Goal: Task Accomplishment & Management: Use online tool/utility

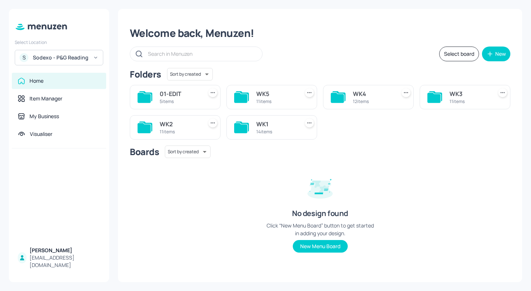
click at [91, 59] on div "S Sodexo - P&G Reading" at bounding box center [59, 57] width 89 height 15
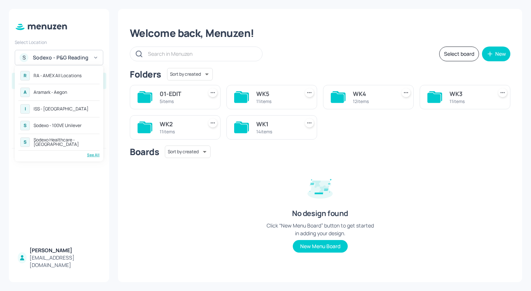
click at [93, 155] on div "See All" at bounding box center [58, 155] width 81 height 6
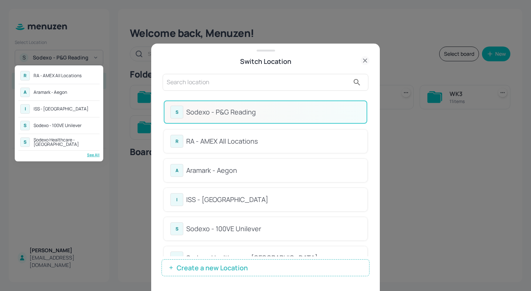
click at [209, 85] on div at bounding box center [265, 145] width 531 height 291
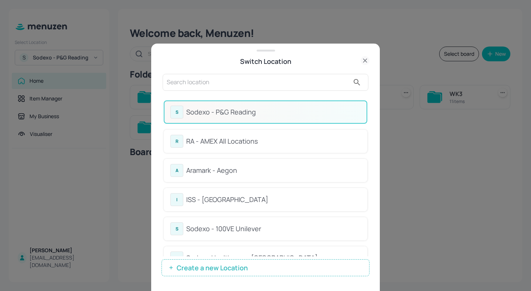
click at [214, 83] on input "text" at bounding box center [258, 82] width 183 height 12
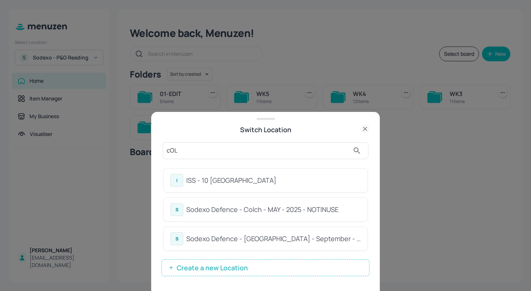
type input "cOL"
click at [292, 133] on div "Switch Location" at bounding box center [266, 129] width 208 height 10
click at [291, 176] on div "ISS - 10 South Collonade" at bounding box center [273, 180] width 175 height 10
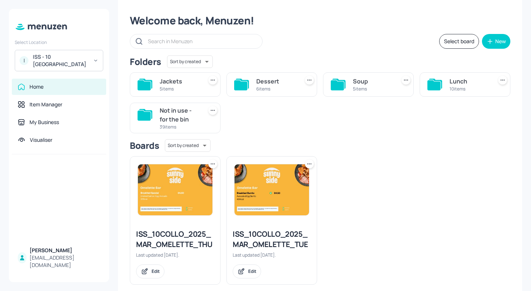
scroll to position [24, 0]
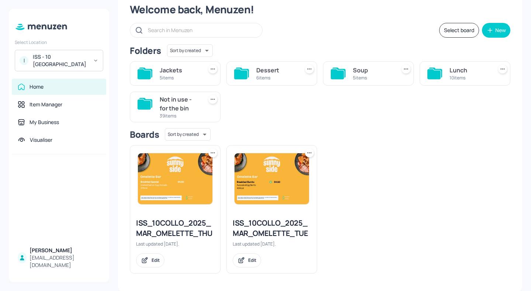
click at [271, 75] on div "6 items" at bounding box center [276, 78] width 40 height 6
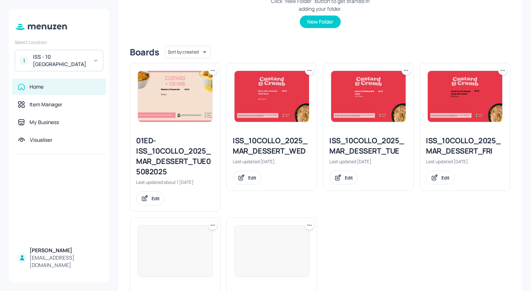
scroll to position [219, 0]
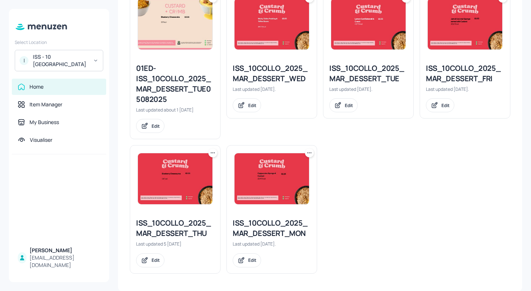
click at [387, 73] on div "ISS_10COLLO_2025_MAR_DESSERT_TUE" at bounding box center [368, 73] width 78 height 21
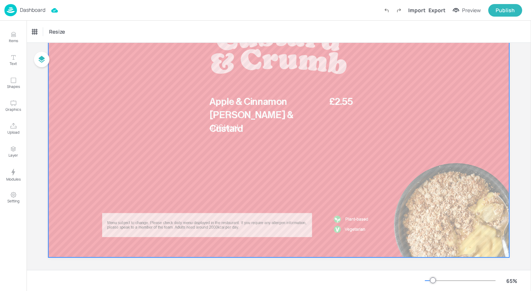
scroll to position [75, 0]
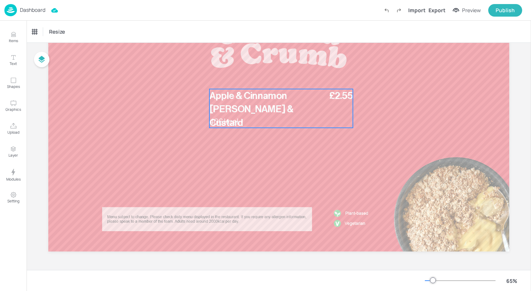
click at [243, 112] on span "Apple & Cinnamon [PERSON_NAME] & Custard" at bounding box center [252, 109] width 84 height 37
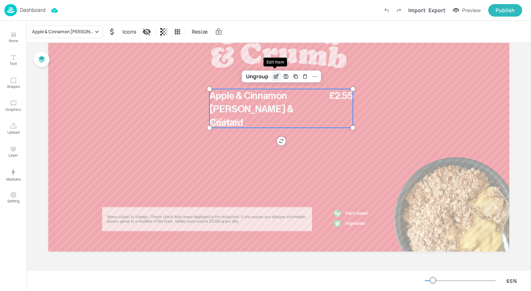
click at [273, 78] on icon "Edit Item" at bounding box center [276, 76] width 6 height 6
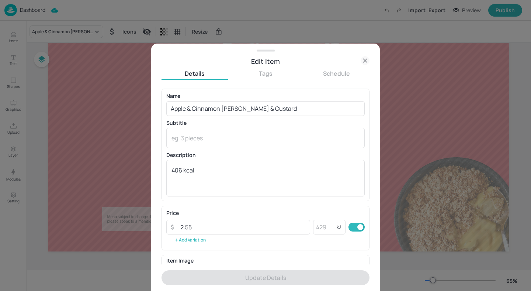
scroll to position [96, 0]
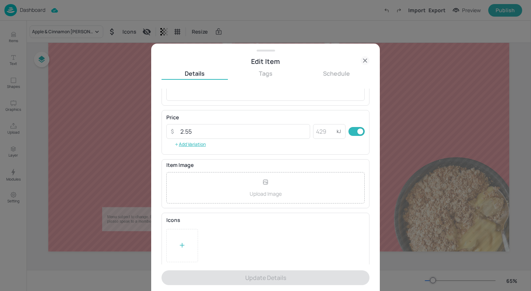
click at [186, 246] on div at bounding box center [182, 245] width 32 height 33
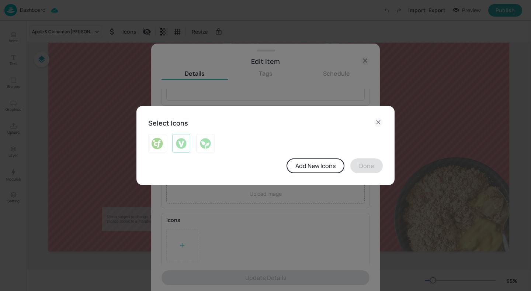
click at [182, 148] on img at bounding box center [181, 143] width 11 height 12
click at [365, 168] on button "Done" at bounding box center [367, 165] width 32 height 15
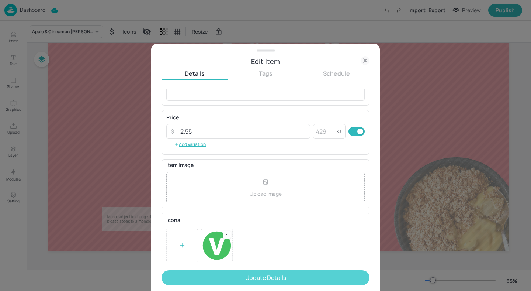
click at [261, 271] on button "Update Details" at bounding box center [266, 277] width 208 height 15
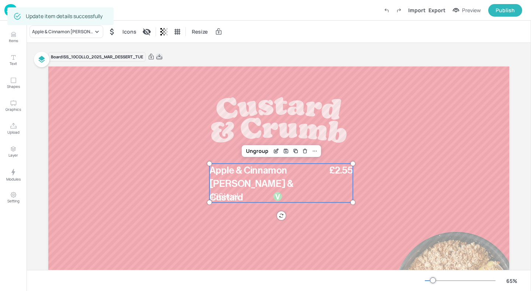
click at [163, 56] on icon at bounding box center [159, 56] width 7 height 7
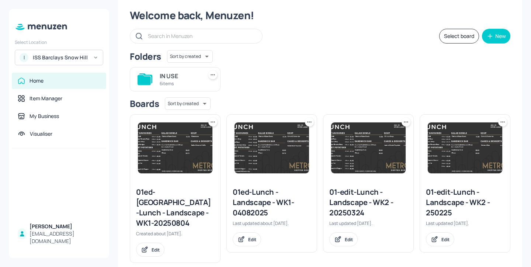
click at [188, 83] on div "6 items" at bounding box center [180, 83] width 40 height 6
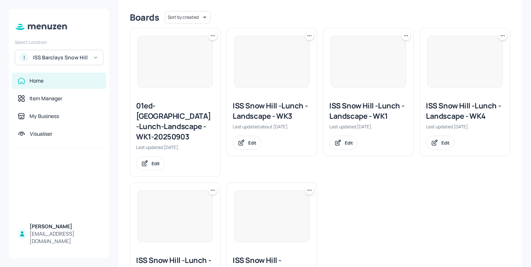
scroll to position [239, 0]
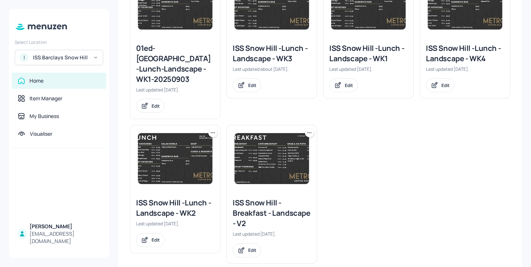
click at [212, 129] on icon at bounding box center [212, 132] width 7 height 7
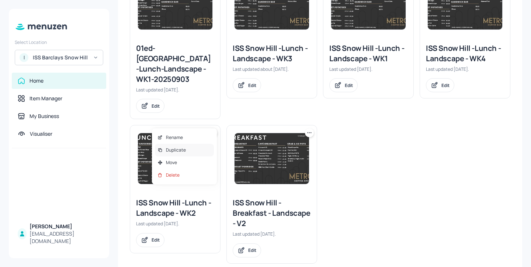
click at [204, 150] on div "Duplicate" at bounding box center [184, 150] width 59 height 13
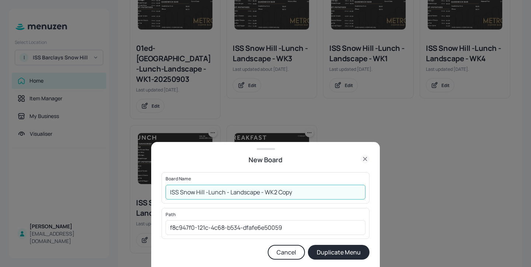
drag, startPoint x: 303, startPoint y: 190, endPoint x: 276, endPoint y: 188, distance: 26.3
click at [276, 188] on input "ISS Snow Hill -Lunch - Landscape - WK2 Copy" at bounding box center [266, 192] width 200 height 15
click at [169, 189] on input "ISS Snow Hill -Lunch - Landscape - WK2-20250909" at bounding box center [266, 192] width 200 height 15
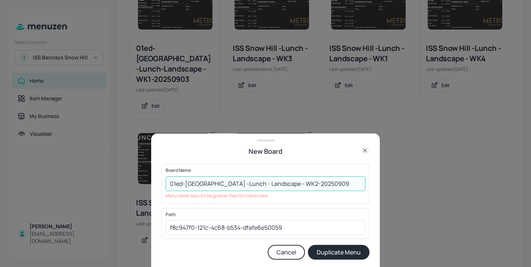
drag, startPoint x: 196, startPoint y: 184, endPoint x: 183, endPoint y: 185, distance: 13.3
click at [183, 185] on input "01ed-ISS Snow Hill -Lunch - Landscape - WK2-20250909" at bounding box center [266, 183] width 200 height 15
click at [208, 190] on input "01ed-ISS Snow Hill -Lunch - Landscape - WK2-20250909" at bounding box center [266, 183] width 200 height 15
click at [244, 184] on input "01ed-ISS Snow Hill -Lunch - Landscape - WK2-20250909" at bounding box center [266, 183] width 200 height 15
click at [280, 184] on input "01ed-ISS Snow Hill -Lunch -Landscape - WK2-20250909" at bounding box center [266, 183] width 200 height 15
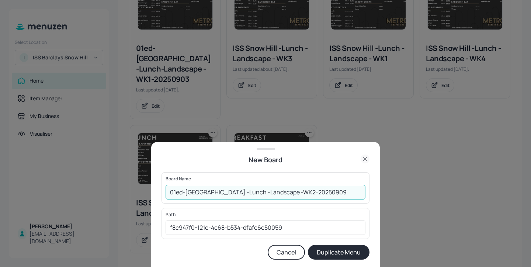
click at [275, 193] on input "01ed-ISS Snow Hill -Lunch -Landscape -WK2-20250909" at bounding box center [266, 192] width 200 height 15
click at [221, 192] on input "01ed-ISS Snow Hill -Lunch -Landscape-WK2-20250909" at bounding box center [266, 192] width 200 height 15
type input "01ed-ISS Snow Hill-Lunch -Landscape-WK2-20250909"
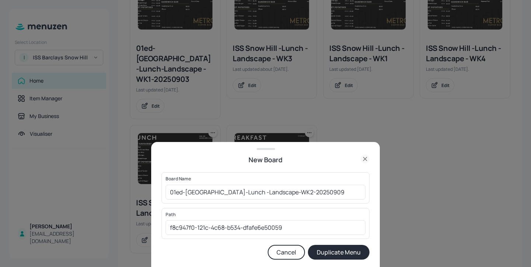
click at [339, 256] on button "Duplicate Menu" at bounding box center [339, 252] width 62 height 15
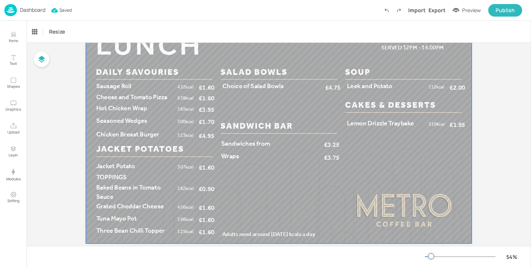
scroll to position [43, 0]
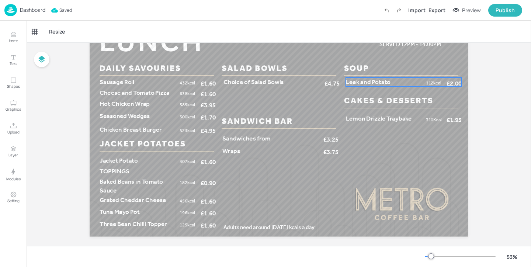
click at [376, 80] on span "Leek and Potato" at bounding box center [368, 81] width 45 height 7
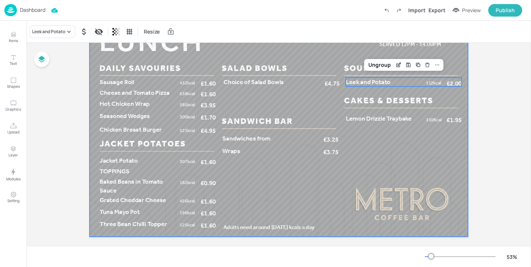
click at [390, 123] on div at bounding box center [279, 130] width 379 height 213
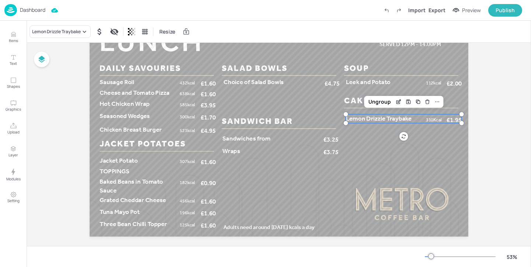
click at [381, 118] on span "Lemon Drizzle Traybake" at bounding box center [379, 118] width 66 height 7
click at [84, 31] on icon at bounding box center [84, 32] width 3 height 2
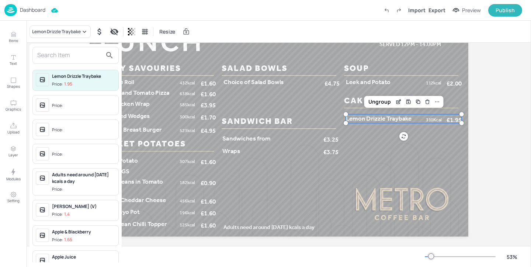
click at [80, 56] on input "text" at bounding box center [69, 55] width 65 height 12
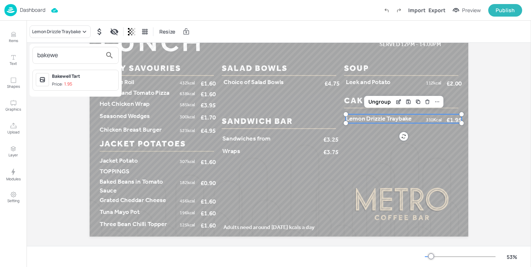
type input "bakewe"
click at [77, 77] on div "Bakewell Tart" at bounding box center [83, 76] width 63 height 7
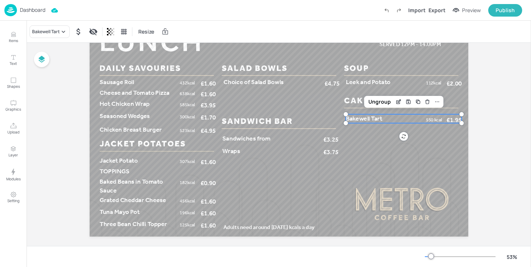
click at [525, 151] on div "Board 01ed-ISS Snow Hill-Lunch -Landscape-WK2-20250909 Cheese and Tomato Pizza …" at bounding box center [279, 127] width 505 height 255
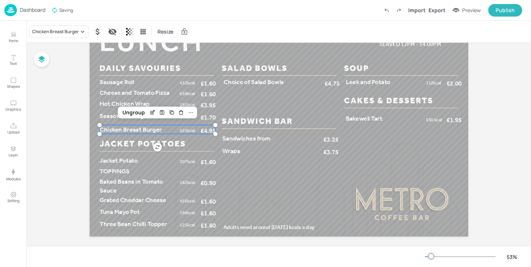
click at [169, 130] on p "Chicken Breast Burger" at bounding box center [138, 129] width 77 height 9
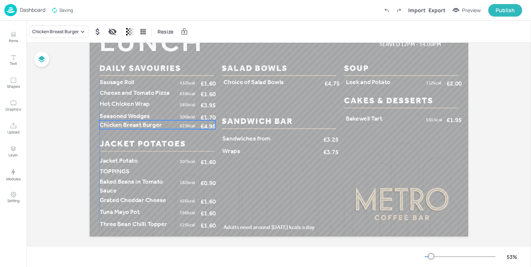
drag, startPoint x: 162, startPoint y: 130, endPoint x: 162, endPoint y: 126, distance: 4.1
click at [162, 126] on p "Chicken Breast Burger" at bounding box center [138, 124] width 77 height 9
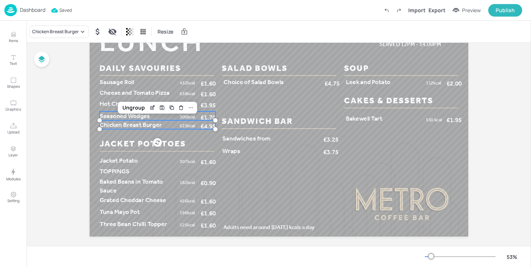
click at [158, 118] on p "Seasoned Wedges" at bounding box center [138, 115] width 77 height 9
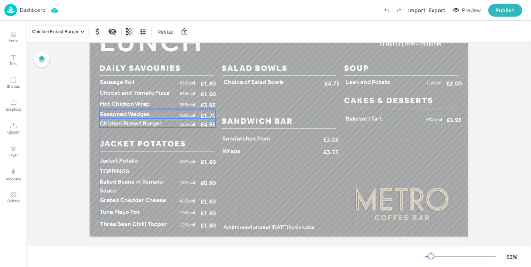
click at [159, 112] on p "Seasoned Wedges" at bounding box center [138, 114] width 77 height 9
click at [155, 103] on p "Hot Chicken Wrap" at bounding box center [138, 102] width 77 height 9
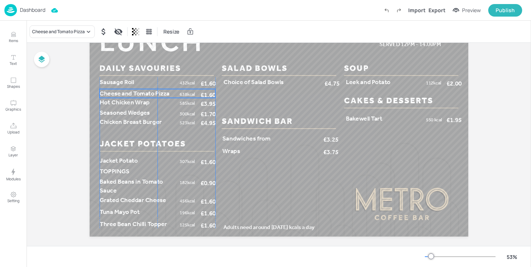
click at [153, 94] on span "Cheese and Tomato Pizza" at bounding box center [135, 93] width 70 height 7
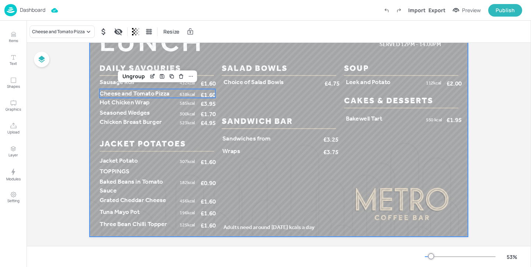
click at [167, 135] on div at bounding box center [279, 130] width 379 height 213
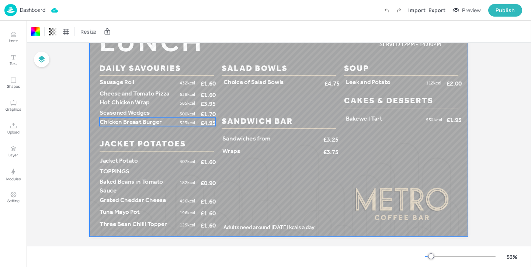
click at [142, 125] on p "Chicken Breast Burger" at bounding box center [138, 121] width 77 height 9
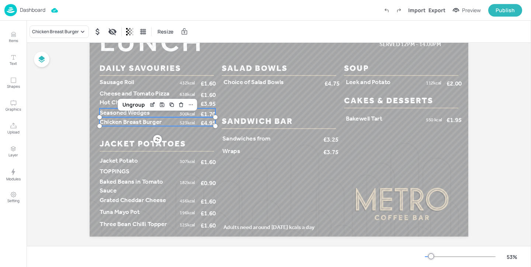
click at [126, 114] on span "Seasoned Wedges" at bounding box center [125, 112] width 50 height 7
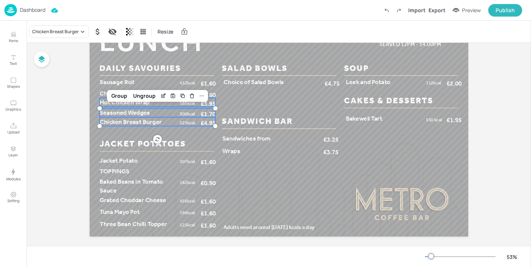
click at [109, 105] on span "Hot Chicken Wrap" at bounding box center [125, 102] width 50 height 7
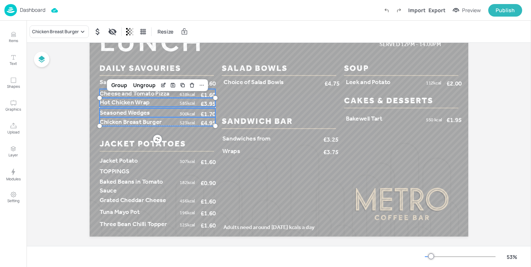
click at [104, 93] on span "Cheese and Tomato Pizza" at bounding box center [135, 93] width 70 height 7
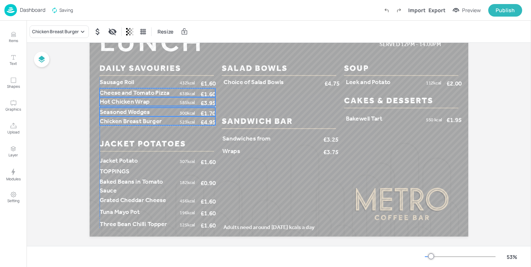
click at [104, 92] on span "Cheese and Tomato Pizza" at bounding box center [135, 92] width 70 height 7
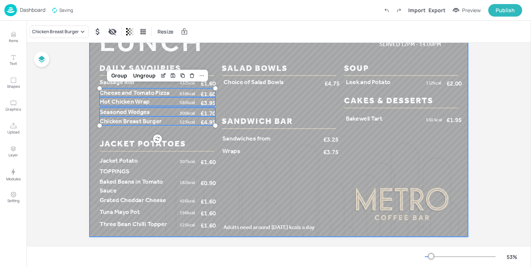
click at [126, 132] on div at bounding box center [279, 130] width 379 height 213
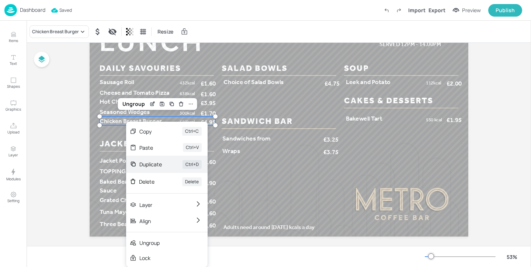
click at [153, 168] on div "Duplicate Ctrl+D" at bounding box center [167, 164] width 82 height 17
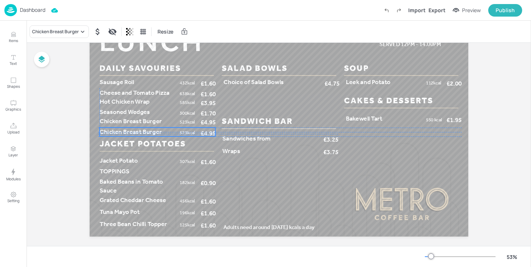
drag, startPoint x: 121, startPoint y: 122, endPoint x: 118, endPoint y: 130, distance: 8.4
click at [118, 130] on span "Chicken Breast Burger" at bounding box center [131, 131] width 62 height 7
click at [111, 121] on span "Chicken Breast Burger" at bounding box center [131, 120] width 62 height 7
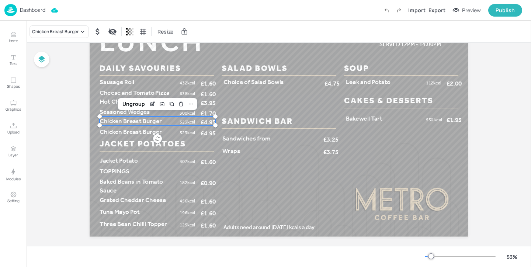
click at [84, 111] on div "Board 01ed-ISS Snow Hill-Lunch -Landscape-WK2-20250909 Cheese and Tomato Pizza …" at bounding box center [279, 127] width 420 height 255
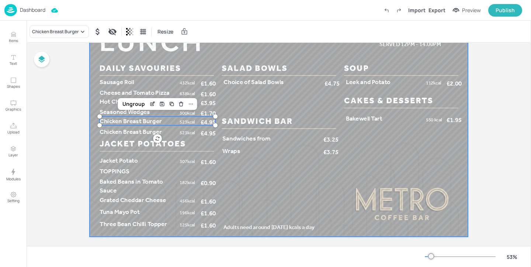
click at [96, 113] on div at bounding box center [279, 130] width 379 height 213
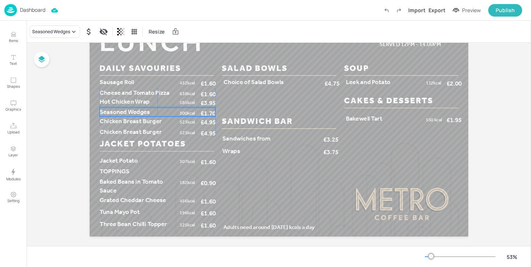
click at [162, 108] on p "Seasoned Wedges" at bounding box center [138, 112] width 77 height 9
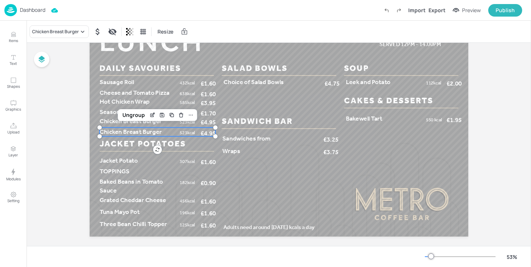
click at [142, 133] on span "Chicken Breast Burger" at bounding box center [131, 131] width 62 height 7
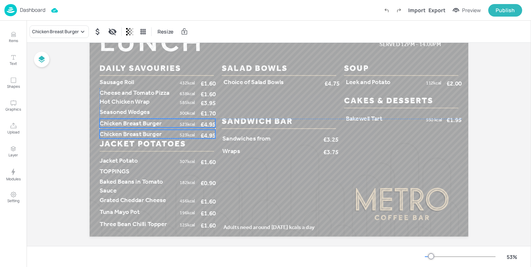
click at [135, 124] on span "Chicken Breast Burger" at bounding box center [131, 122] width 62 height 7
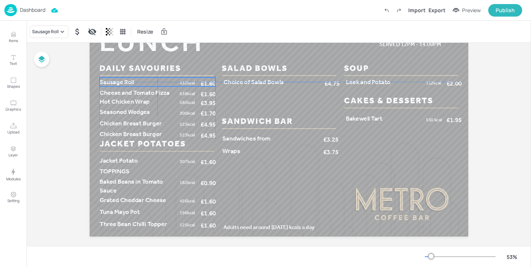
click at [127, 83] on span "Sausage Roll" at bounding box center [117, 81] width 35 height 7
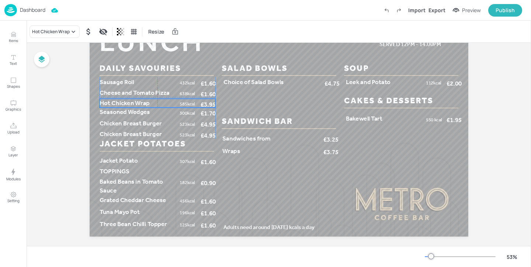
click at [125, 106] on p "Hot Chicken Wrap" at bounding box center [138, 103] width 77 height 9
click at [125, 115] on span "Seasoned Wedges" at bounding box center [125, 113] width 50 height 7
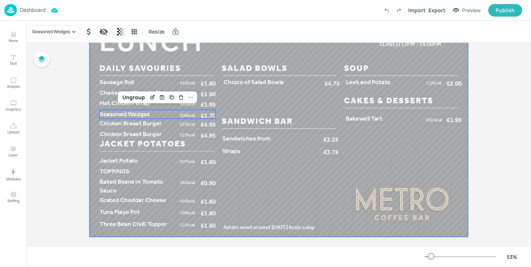
click at [242, 168] on div at bounding box center [279, 130] width 379 height 213
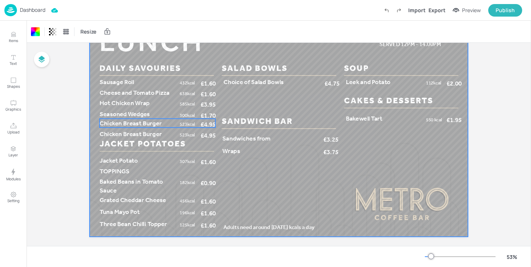
click at [165, 124] on p "Chicken Breast Burger" at bounding box center [138, 123] width 77 height 9
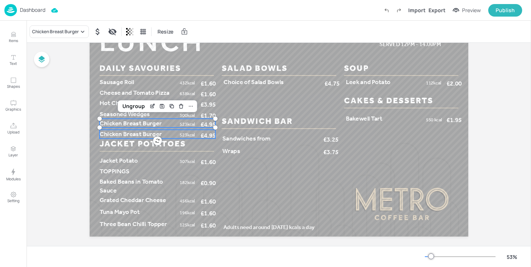
click at [141, 133] on span "Chicken Breast Burger" at bounding box center [131, 133] width 62 height 7
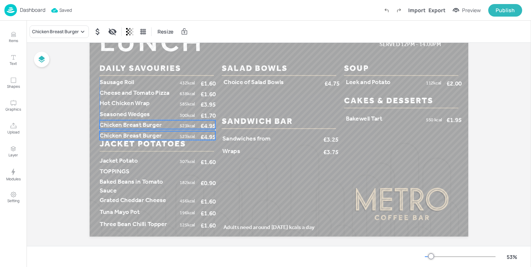
click at [140, 135] on span "Chicken Breast Burger" at bounding box center [131, 135] width 62 height 7
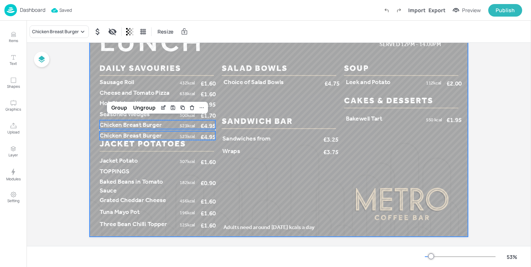
click at [232, 173] on div at bounding box center [279, 130] width 379 height 213
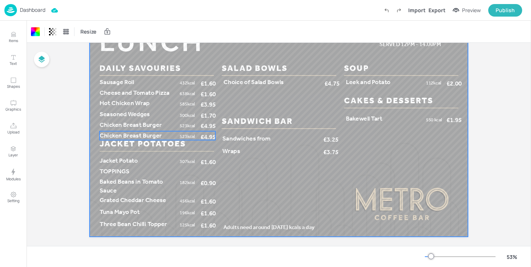
click at [187, 138] on span "523kcal" at bounding box center [186, 137] width 15 height 6
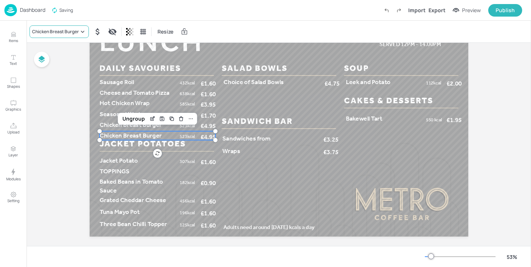
click at [75, 32] on div "Chicken Breast Burger" at bounding box center [55, 31] width 47 height 7
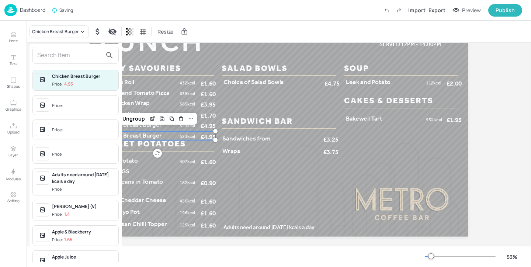
click at [71, 51] on input "text" at bounding box center [69, 55] width 65 height 12
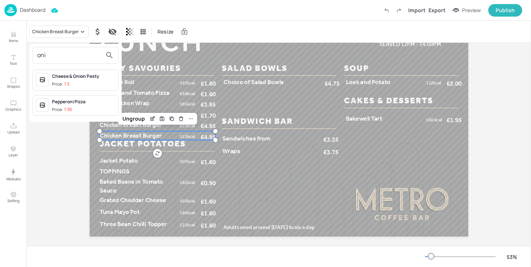
type input "oni"
click at [99, 82] on span "Price: 1.5" at bounding box center [83, 84] width 63 height 6
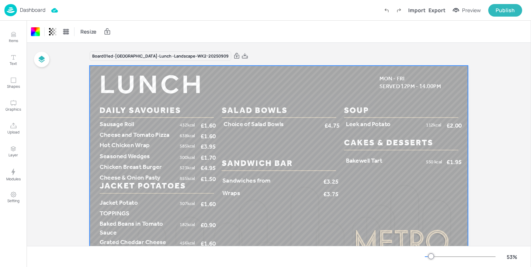
scroll to position [0, 0]
click at [437, 10] on div "Export" at bounding box center [437, 10] width 17 height 8
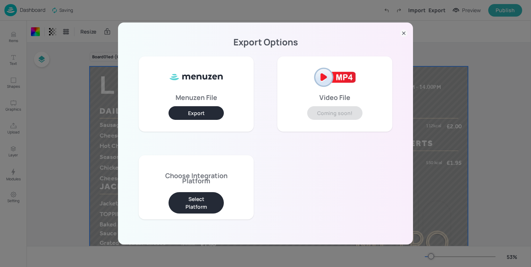
click at [202, 204] on button "Select Platform" at bounding box center [196, 202] width 55 height 21
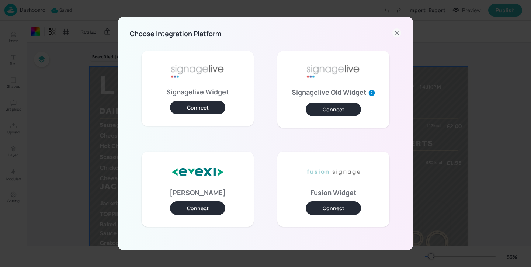
click at [398, 32] on icon at bounding box center [397, 32] width 9 height 9
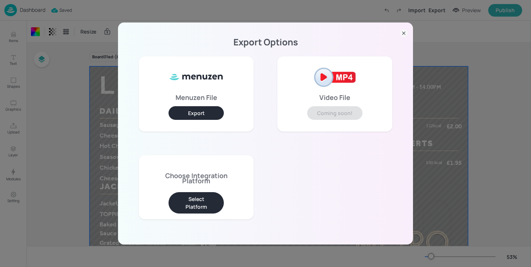
click at [204, 109] on button "Export" at bounding box center [196, 113] width 55 height 14
click at [203, 115] on button "Export" at bounding box center [196, 113] width 55 height 14
click at [208, 206] on button "Select Platform" at bounding box center [196, 202] width 55 height 21
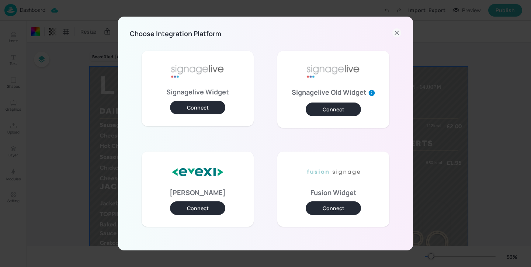
click at [206, 107] on button "Connect" at bounding box center [197, 108] width 55 height 14
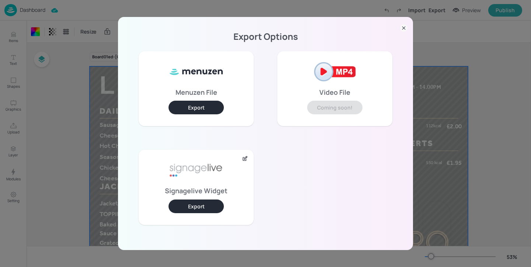
click at [216, 107] on button "Export" at bounding box center [196, 108] width 55 height 14
click at [199, 208] on button "Export" at bounding box center [196, 207] width 55 height 14
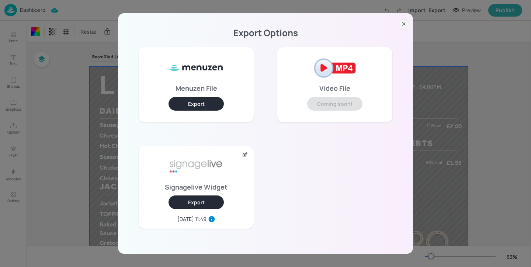
click at [405, 24] on icon at bounding box center [403, 23] width 7 height 7
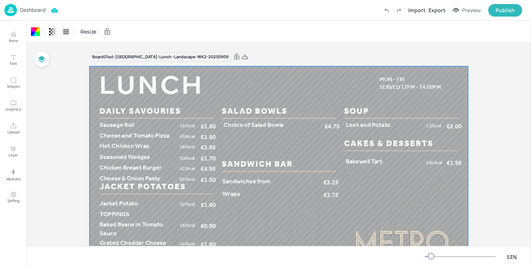
click at [32, 15] on div "Dashboard" at bounding box center [24, 10] width 41 height 12
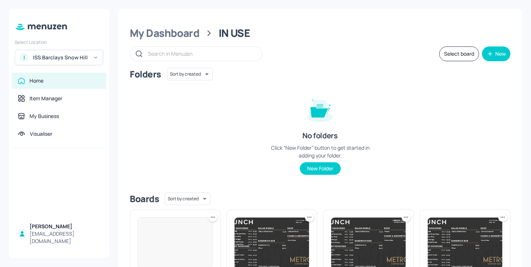
click at [77, 55] on div "ISS Barclays Snow Hill" at bounding box center [61, 57] width 56 height 7
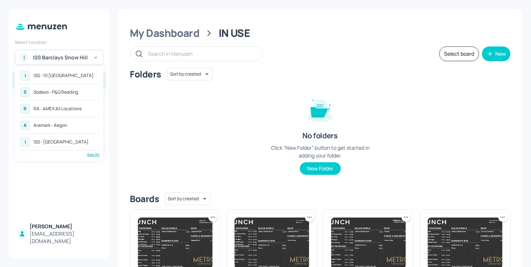
click at [92, 152] on div "See All" at bounding box center [58, 155] width 81 height 6
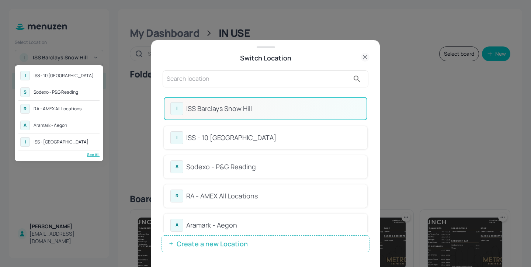
click at [227, 80] on div at bounding box center [265, 133] width 531 height 267
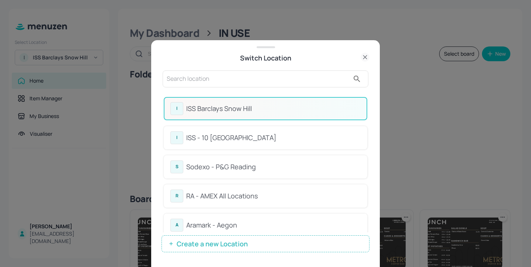
click at [201, 79] on input "text" at bounding box center [258, 79] width 183 height 12
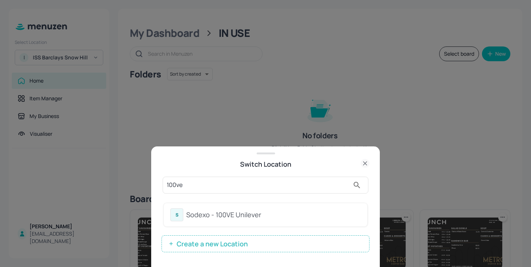
type input "100ve"
click at [248, 214] on div "Sodexo - 100VE Unilever" at bounding box center [273, 215] width 175 height 10
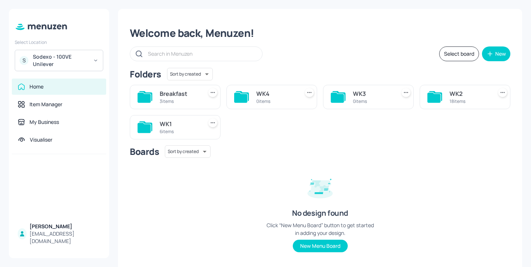
click at [447, 88] on div "WK2 18 items" at bounding box center [465, 97] width 91 height 24
click at [453, 95] on div "WK2" at bounding box center [470, 93] width 40 height 9
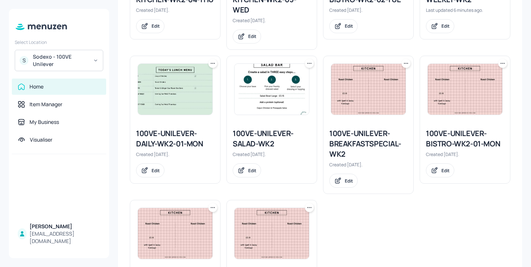
scroll to position [605, 0]
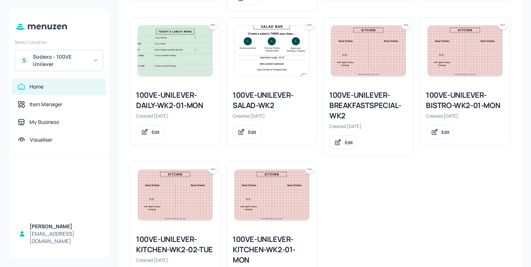
click at [265, 109] on div "100VE-UNILEVER-SALAD-WK2" at bounding box center [272, 100] width 78 height 21
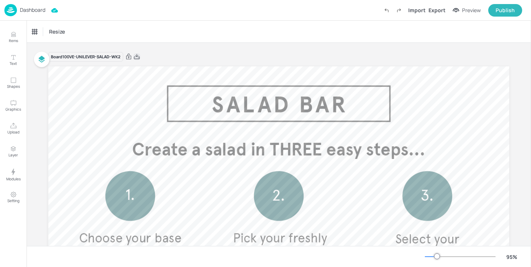
click at [138, 58] on icon at bounding box center [137, 56] width 7 height 7
click at [139, 56] on icon at bounding box center [137, 56] width 7 height 7
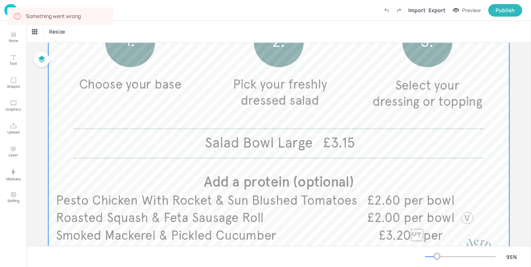
scroll to position [165, 0]
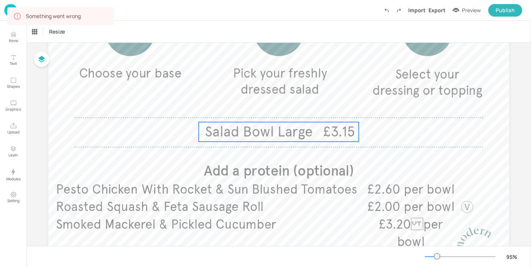
click at [237, 127] on span "Salad Bowl Large" at bounding box center [259, 131] width 108 height 17
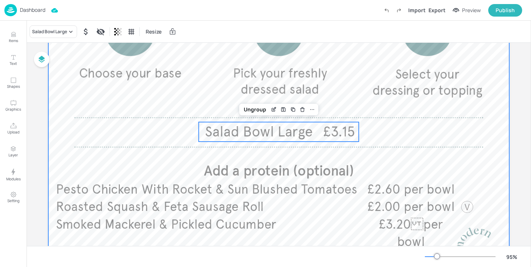
click at [90, 143] on div at bounding box center [278, 90] width 461 height 379
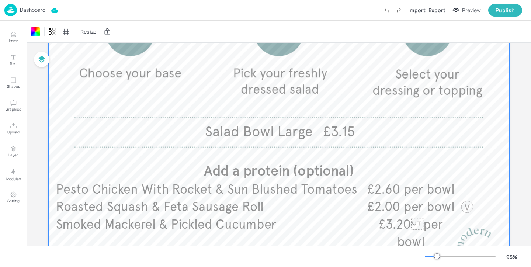
scroll to position [218, 0]
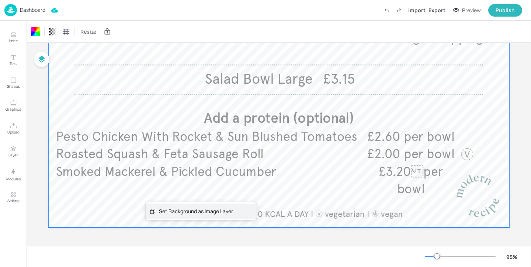
click at [165, 208] on div "Set Background as Image Layer" at bounding box center [196, 211] width 74 height 8
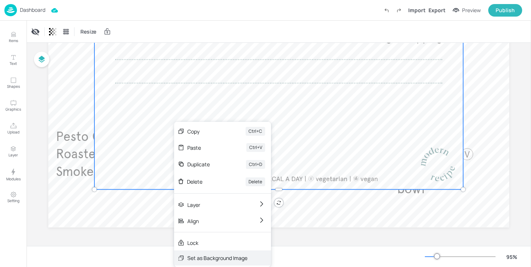
click at [206, 255] on div "Set as Background Image" at bounding box center [217, 258] width 60 height 8
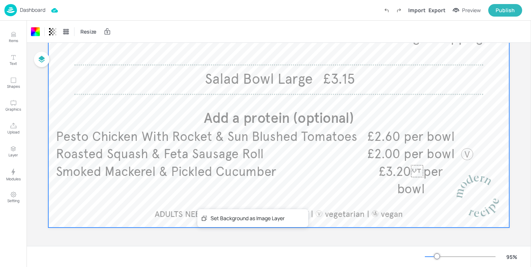
drag, startPoint x: 197, startPoint y: 209, endPoint x: 182, endPoint y: 194, distance: 21.9
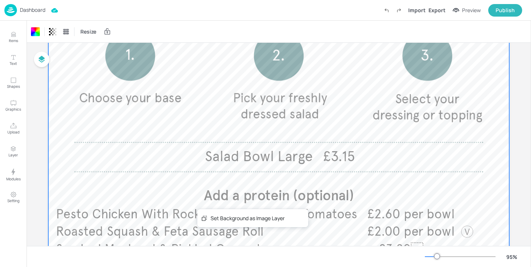
scroll to position [0, 0]
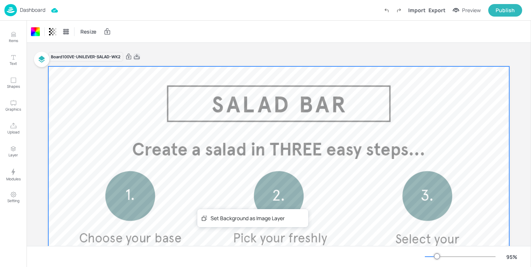
click at [137, 56] on icon at bounding box center [137, 56] width 6 height 5
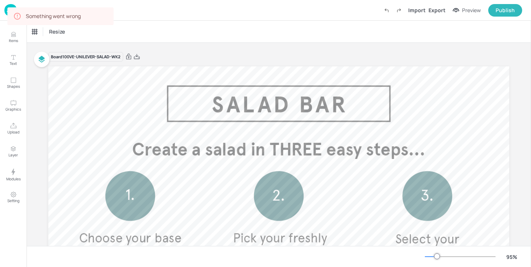
click at [148, 76] on div at bounding box center [278, 255] width 461 height 379
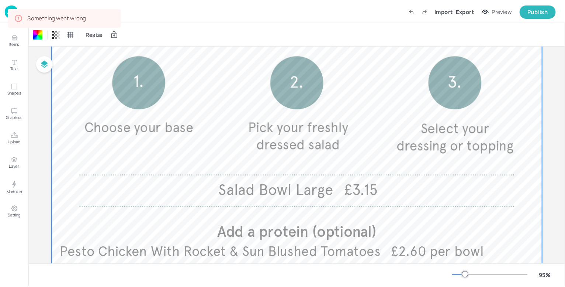
scroll to position [201, 0]
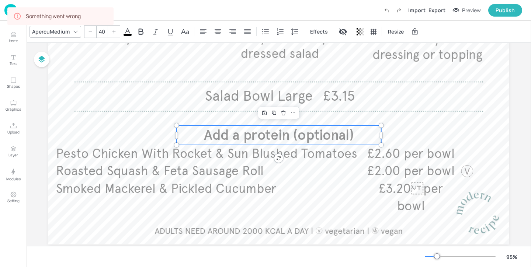
click at [203, 139] on p "Add a protein (optional)" at bounding box center [279, 135] width 205 height 20
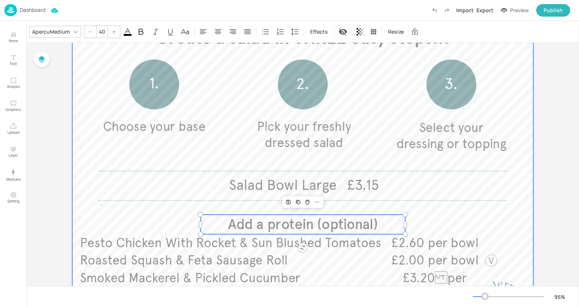
scroll to position [0, 0]
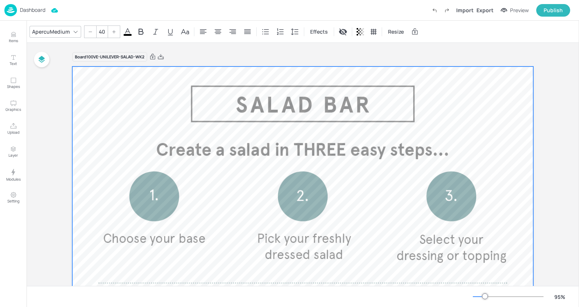
click at [376, 142] on div at bounding box center [302, 255] width 461 height 379
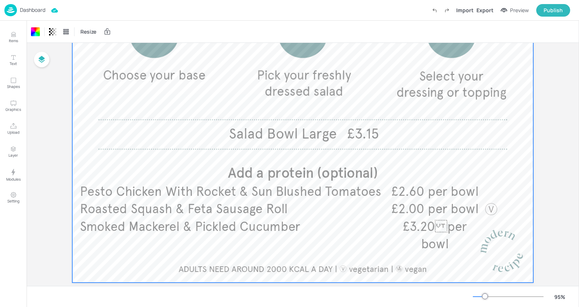
scroll to position [178, 0]
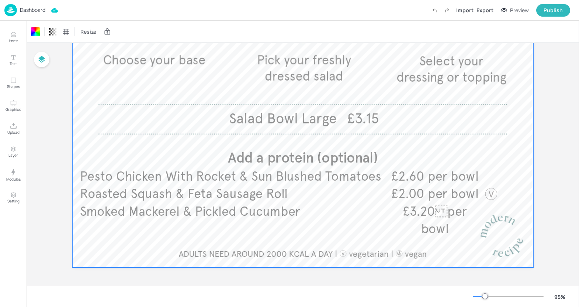
click at [216, 267] on div at bounding box center [302, 276] width 461 height 18
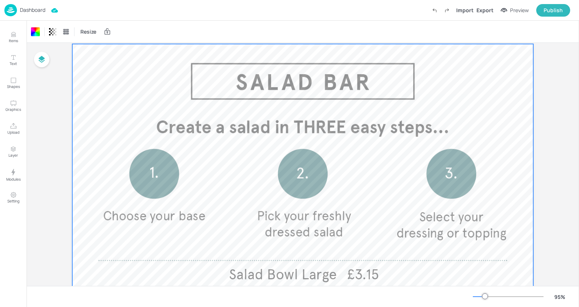
scroll to position [0, 0]
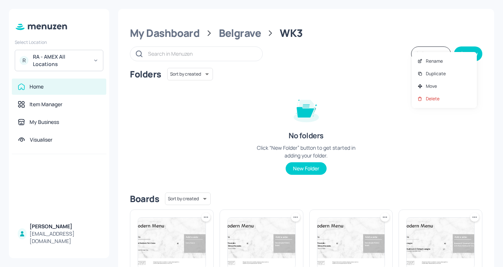
scroll to position [460, 0]
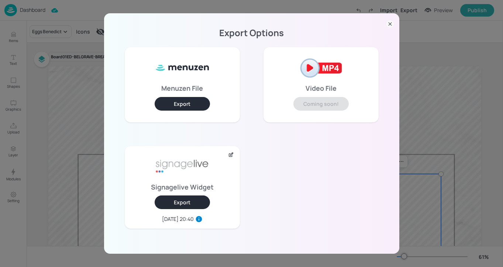
click at [64, 121] on div "Export Options Menuzen File Export Video File Coming soon! Signagelive Widget E…" at bounding box center [251, 133] width 503 height 267
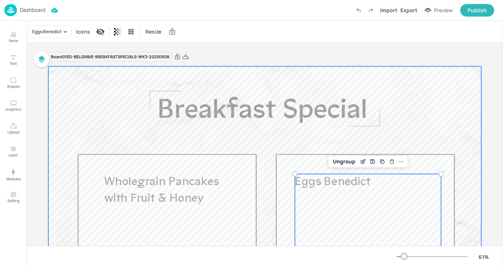
scroll to position [39, 0]
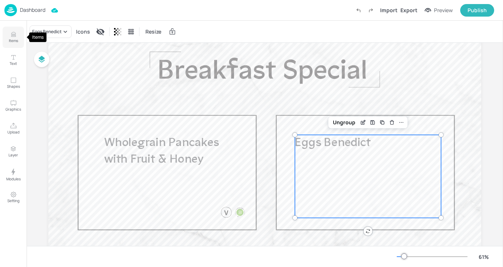
click at [9, 38] on p "Items" at bounding box center [13, 40] width 9 height 5
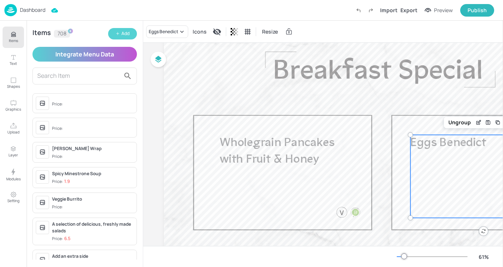
click at [116, 35] on icon "button" at bounding box center [117, 33] width 4 height 4
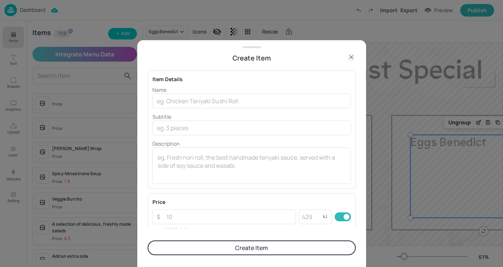
click at [216, 111] on div "Name ​ Subtitle ​ Description x ​" at bounding box center [251, 135] width 199 height 98
click at [218, 99] on input "text" at bounding box center [251, 101] width 199 height 15
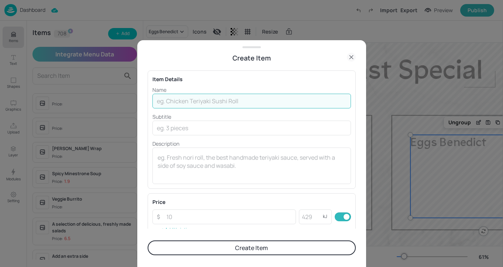
paste input "Bacon & Egg Muffin"
type input "Bacon & Egg Muffin"
click at [222, 249] on button "Create Item" at bounding box center [252, 248] width 208 height 15
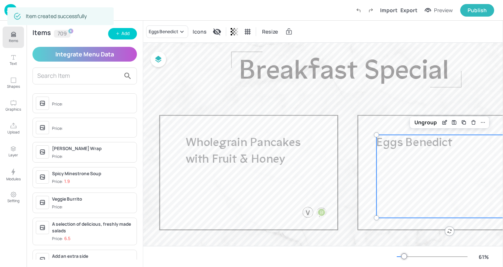
scroll to position [39, 68]
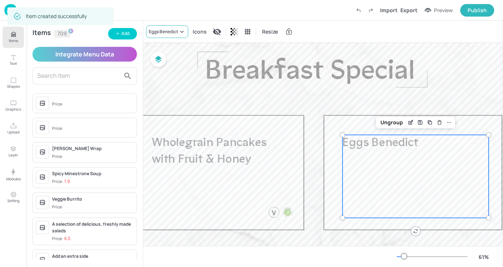
click at [184, 32] on icon at bounding box center [181, 31] width 7 height 7
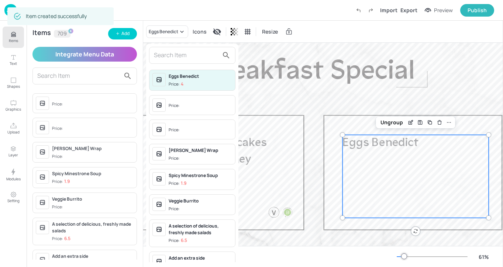
click at [180, 51] on input "text" at bounding box center [186, 55] width 65 height 12
click at [284, 89] on div at bounding box center [251, 133] width 503 height 267
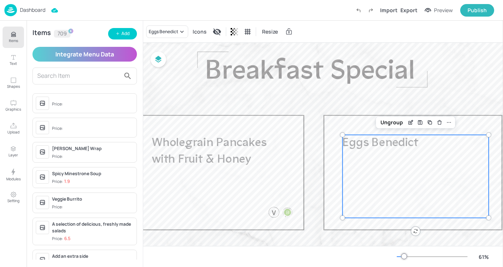
scroll to position [0, 68]
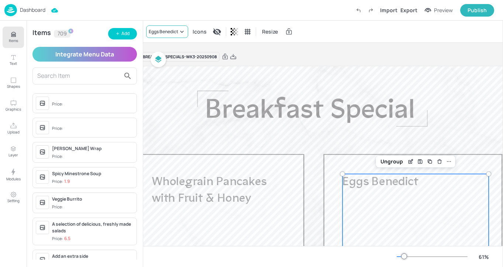
click at [186, 31] on div "Eggs Benedict" at bounding box center [167, 31] width 42 height 13
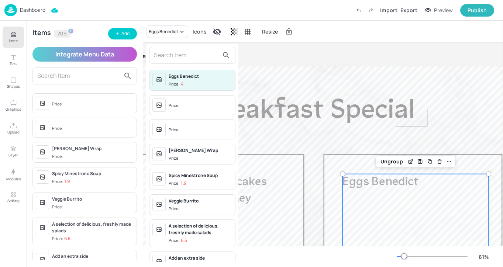
click at [182, 60] on input "text" at bounding box center [186, 55] width 65 height 12
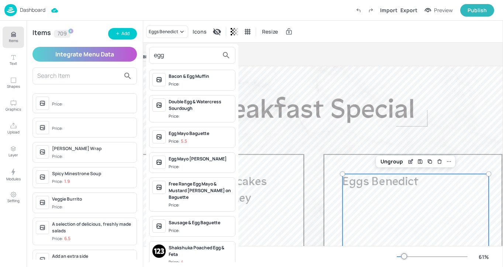
type input "egg"
click at [196, 84] on span "Price:" at bounding box center [200, 84] width 63 height 6
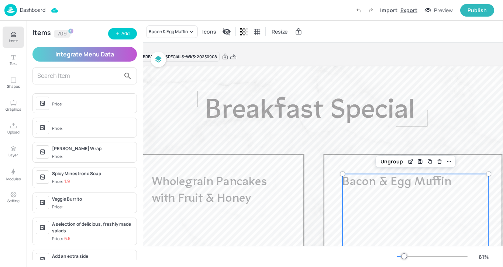
click at [409, 13] on div "Export" at bounding box center [408, 10] width 17 height 8
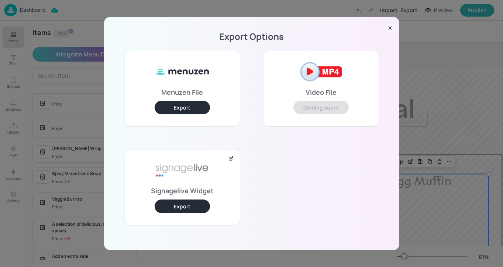
click at [193, 214] on div "Signagelive Widget Export" at bounding box center [182, 187] width 115 height 75
click at [194, 207] on button "Export" at bounding box center [182, 207] width 55 height 14
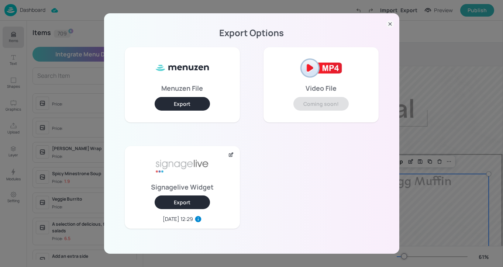
click at [392, 24] on icon at bounding box center [389, 23] width 7 height 7
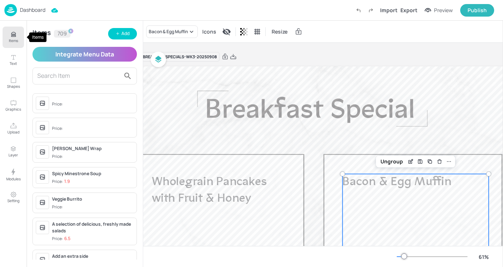
click at [7, 35] on button "Items" at bounding box center [13, 37] width 21 height 21
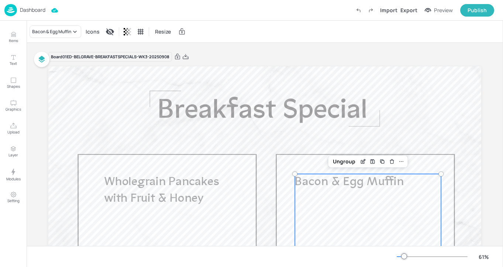
click at [41, 10] on p "Dashboard" at bounding box center [32, 9] width 25 height 5
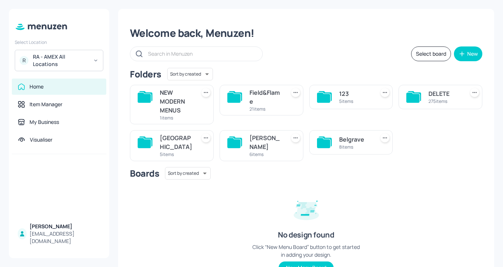
click at [178, 140] on div "[GEOGRAPHIC_DATA]" at bounding box center [176, 143] width 33 height 18
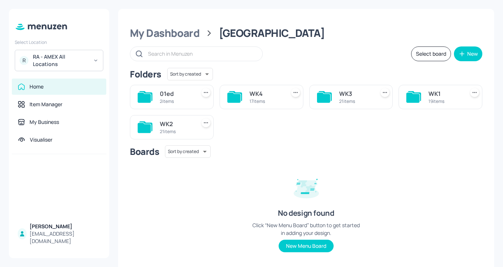
click at [352, 93] on div "WK3" at bounding box center [355, 93] width 33 height 9
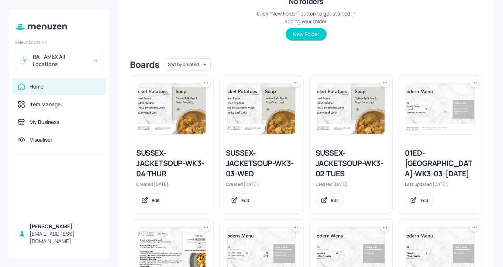
scroll to position [194, 0]
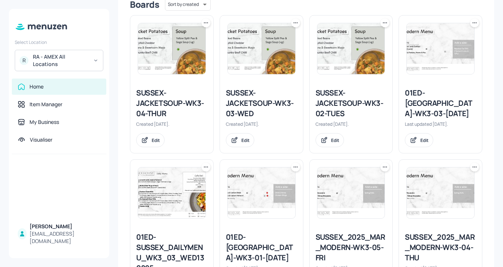
click at [381, 24] on icon at bounding box center [384, 22] width 7 height 7
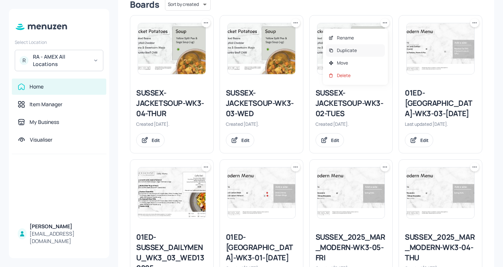
click at [364, 47] on div "Duplicate" at bounding box center [355, 50] width 59 height 13
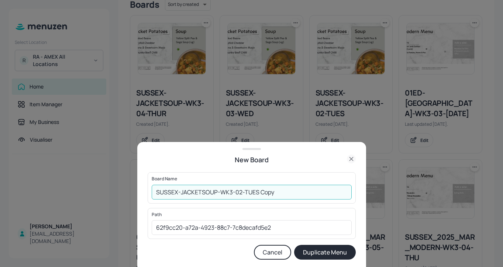
click at [157, 190] on input "SUSSEX-JACKETSOUP-WK3-02-TUES Copy" at bounding box center [252, 192] width 200 height 15
drag, startPoint x: 312, startPoint y: 195, endPoint x: 274, endPoint y: 189, distance: 38.5
click at [274, 189] on input "01ed-SUSSEX-JACKETSOUP-WK3-02-TUES Copy" at bounding box center [252, 192] width 200 height 15
type input "01ed-[GEOGRAPHIC_DATA]-JACKETSOUP-WK3-02-TUES-20250909"
click at [311, 251] on button "Duplicate Menu" at bounding box center [325, 252] width 62 height 15
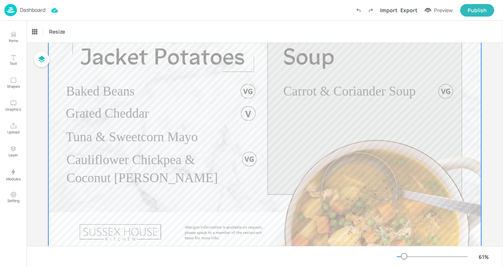
scroll to position [70, 0]
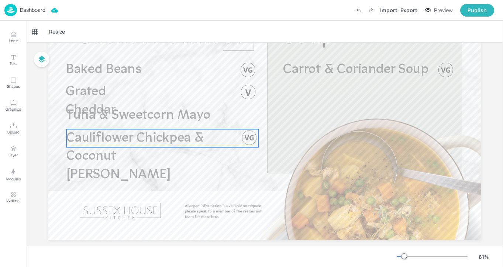
click at [118, 142] on span "Cauliflower Chickpea & Coconut [PERSON_NAME]" at bounding box center [135, 157] width 138 height 50
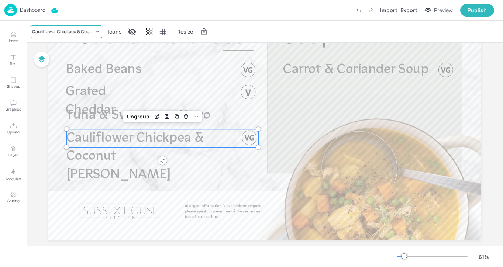
click at [82, 31] on div "Cauliflower Chickpea & Coconut [PERSON_NAME]" at bounding box center [62, 31] width 61 height 7
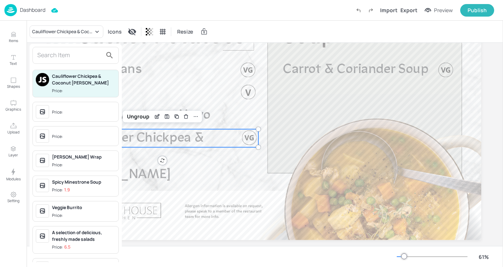
click at [70, 58] on input "text" at bounding box center [69, 55] width 65 height 12
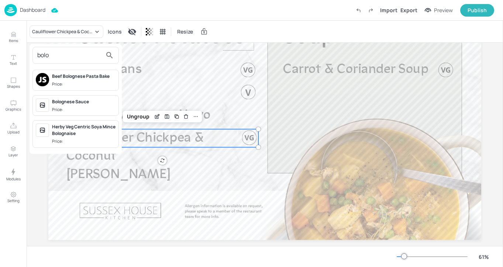
type input "bolo"
click at [96, 103] on div "Bolognese Sauce" at bounding box center [83, 102] width 63 height 7
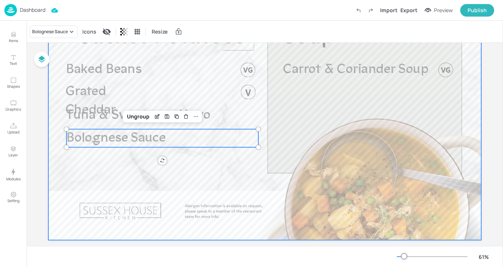
scroll to position [0, 0]
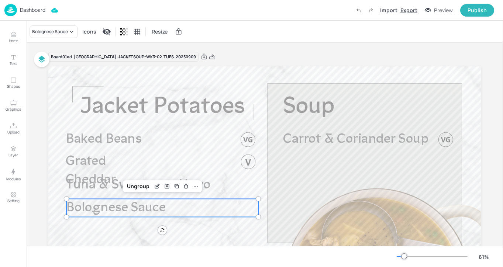
click at [408, 9] on div "Export" at bounding box center [408, 10] width 17 height 8
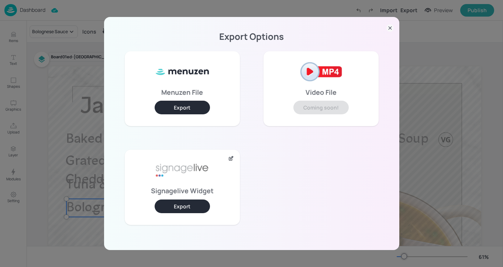
click at [389, 29] on icon at bounding box center [389, 27] width 7 height 7
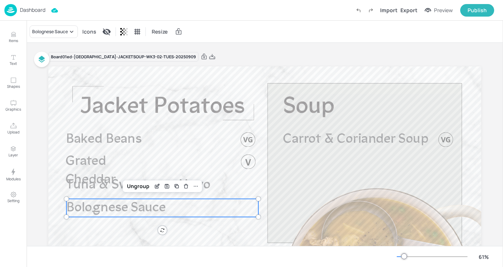
click at [184, 61] on div "Board 01ed-[GEOGRAPHIC_DATA]-[GEOGRAPHIC_DATA]-WK3-02-TUES-20250909" at bounding box center [264, 57] width 433 height 10
click at [209, 55] on icon at bounding box center [212, 56] width 7 height 7
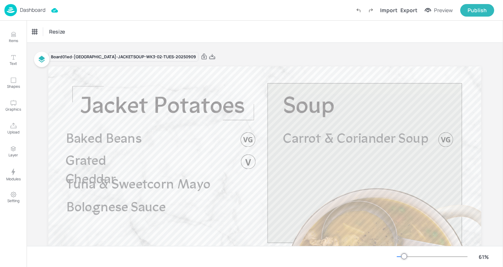
click at [24, 2] on div "Dashboard Import Export Preview Publish" at bounding box center [249, 10] width 490 height 20
click at [24, 13] on p "Dashboard" at bounding box center [32, 9] width 25 height 5
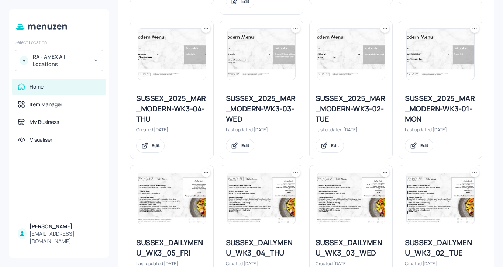
scroll to position [512, 0]
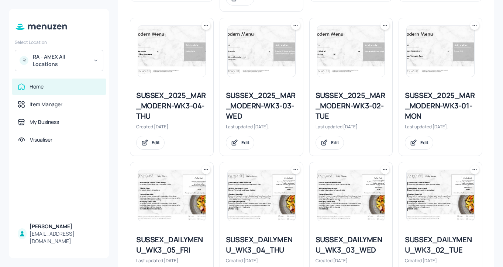
click at [327, 90] on div "SUSSEX_2025_MAR_MODERN-WK3-02-TUE" at bounding box center [350, 105] width 71 height 31
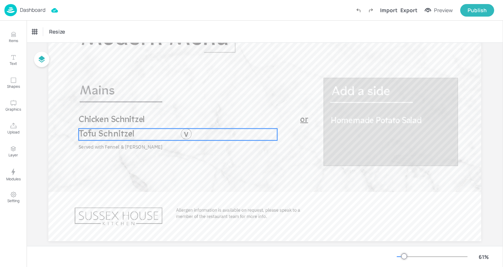
scroll to position [65, 0]
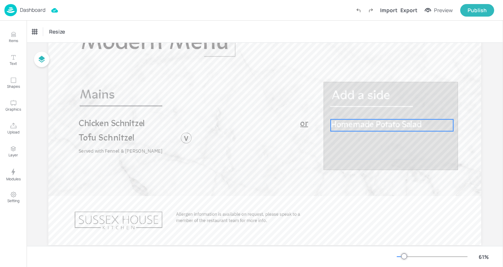
click at [349, 124] on span "Homemade Potato Salad" at bounding box center [376, 125] width 91 height 9
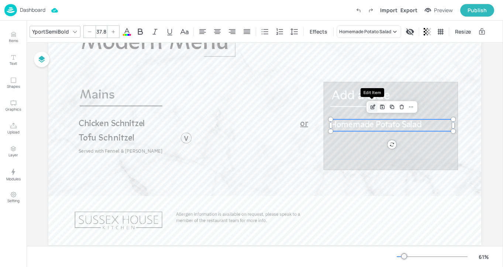
click at [370, 108] on icon "Edit Item" at bounding box center [373, 107] width 6 height 6
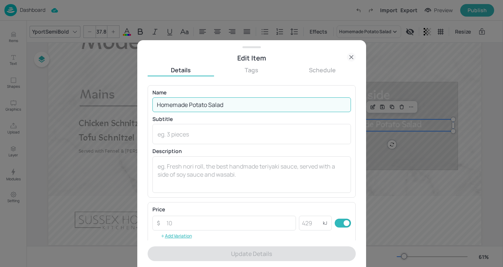
drag, startPoint x: 233, startPoint y: 109, endPoint x: 128, endPoint y: 104, distance: 105.6
click at [127, 104] on div "Edit Item Details Tags Schedule Name Homemade Potato Salad ​ Subtitle x ​ Descr…" at bounding box center [251, 133] width 503 height 267
click at [348, 60] on icon at bounding box center [351, 57] width 9 height 9
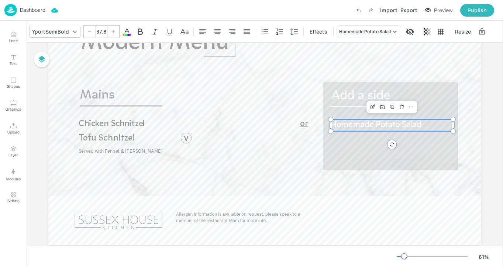
click at [378, 24] on div "YportSemiBold 37.8 Effects Homemade Potato Salad Resize" at bounding box center [265, 32] width 476 height 22
click at [376, 28] on div "Homemade Potato Salad" at bounding box center [365, 31] width 52 height 7
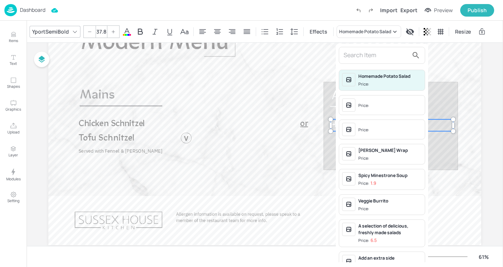
click at [373, 100] on span "Price:" at bounding box center [389, 106] width 63 height 12
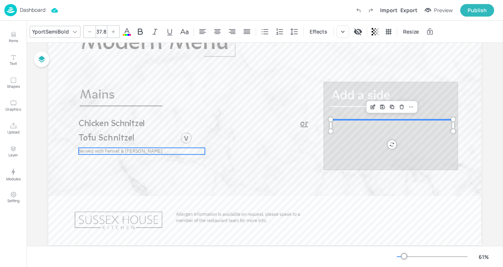
click at [132, 152] on span "Served with Fennel & [PERSON_NAME]" at bounding box center [121, 151] width 84 height 6
type input "21.1"
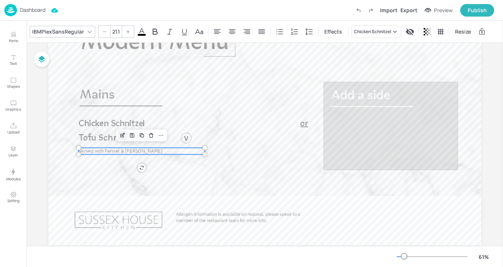
click at [120, 136] on icon "Edit Item" at bounding box center [123, 135] width 6 height 6
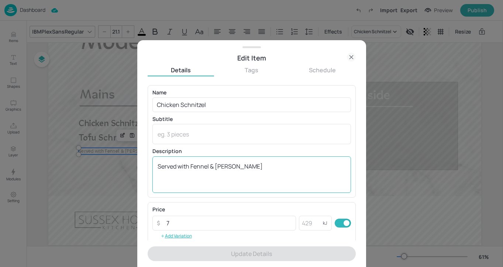
click at [245, 163] on textarea "Served with Fennel & [PERSON_NAME]" at bounding box center [252, 174] width 188 height 24
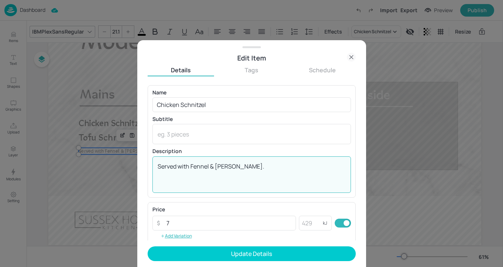
paste textarea "Homemade Potato Salad"
click at [239, 166] on textarea "Served with Fennel & [PERSON_NAME]. Homemade Potato Salad" at bounding box center [252, 174] width 188 height 24
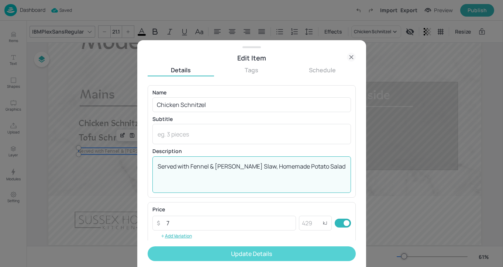
type textarea "Served with Fennel & [PERSON_NAME] Slaw, Homemade Potato Salad"
click at [264, 255] on button "Update Details" at bounding box center [252, 253] width 208 height 15
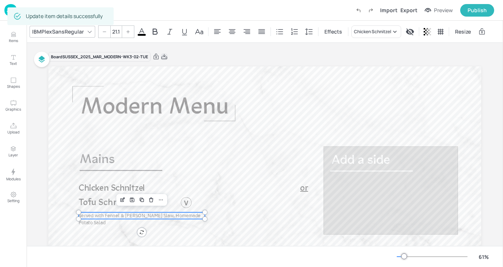
click at [166, 56] on icon at bounding box center [164, 56] width 7 height 7
